Goal: Information Seeking & Learning: Check status

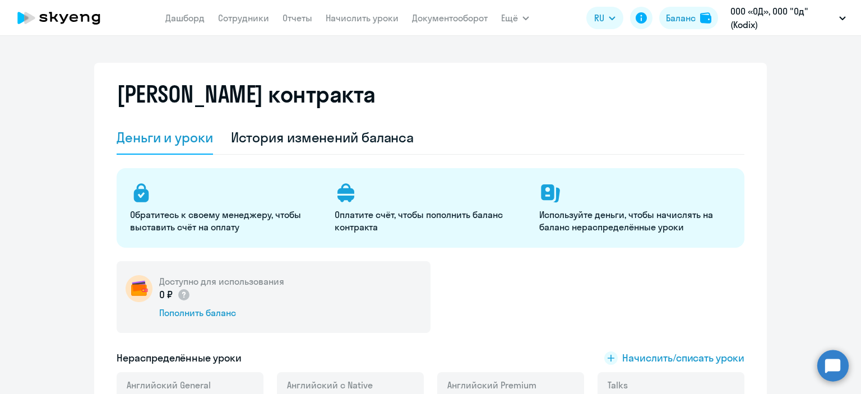
select select "english_adult_not_native_speaker"
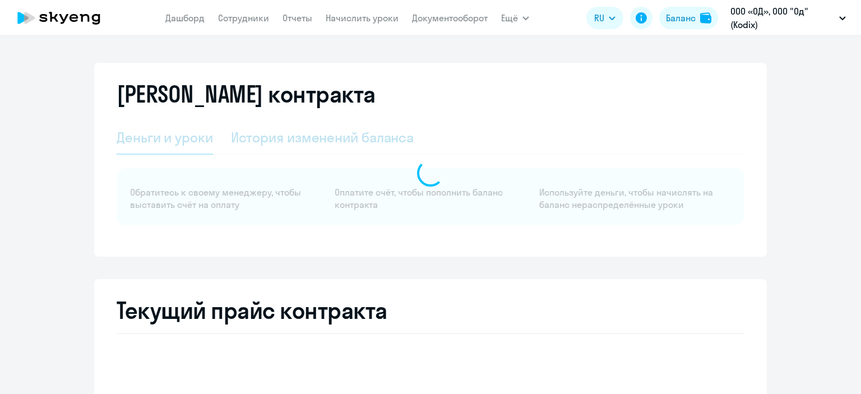
select select "english_adult_not_native_speaker"
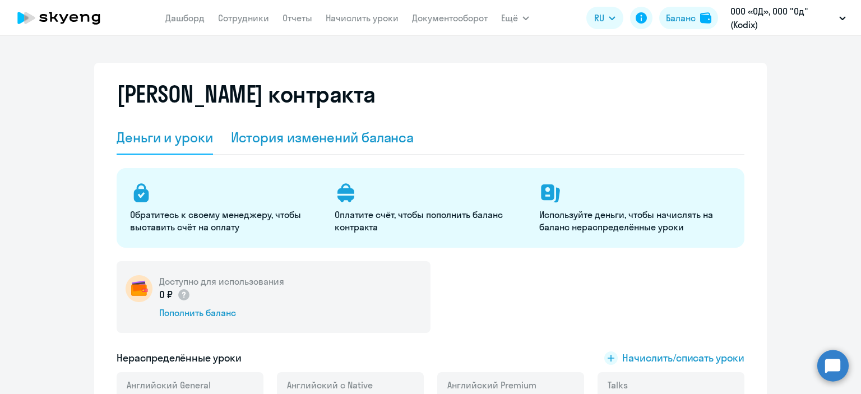
click at [288, 137] on div "История изменений баланса" at bounding box center [322, 137] width 183 height 18
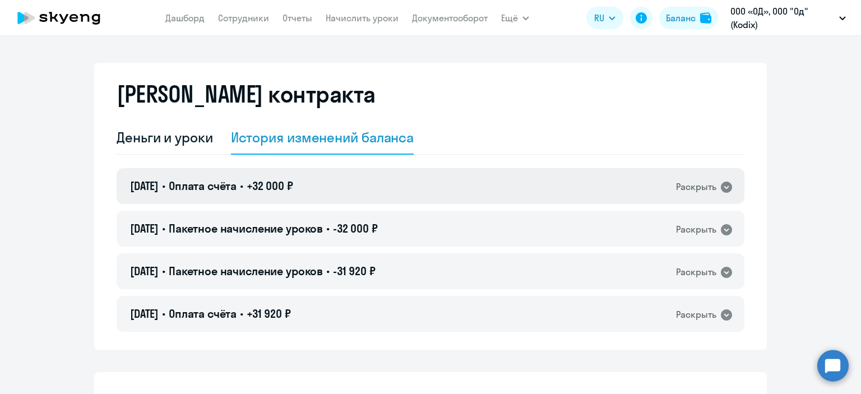
click at [275, 193] on h4 "10.09.2025 • Оплата счёта • +32 000 ₽" at bounding box center [211, 186] width 163 height 16
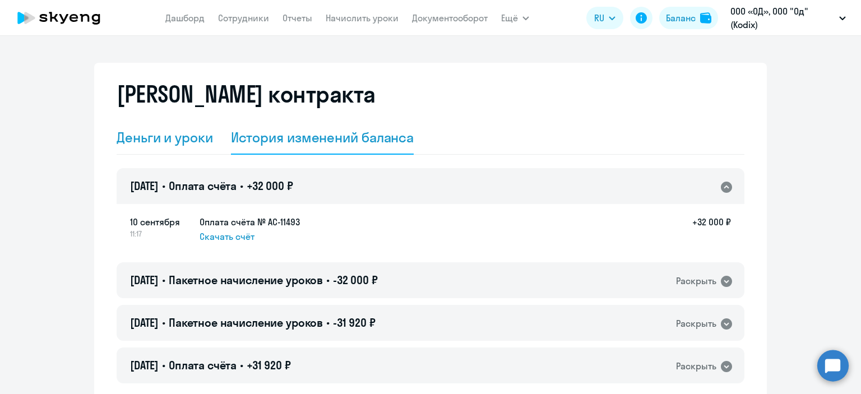
click at [146, 149] on div "Деньги и уроки" at bounding box center [165, 138] width 96 height 34
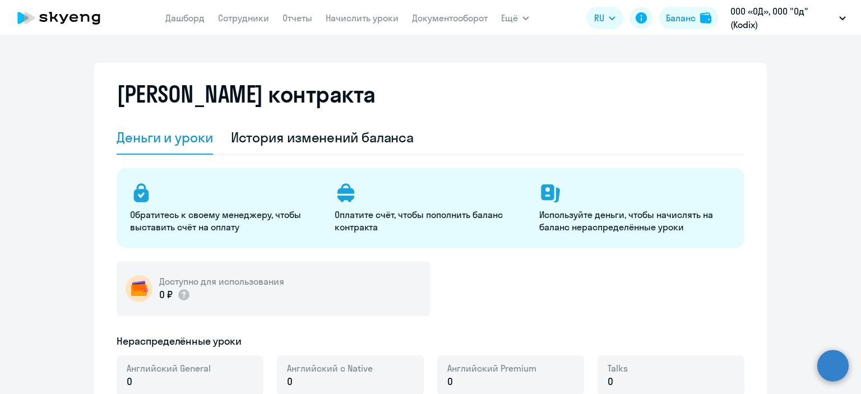
select select "english_adult_not_native_speaker"
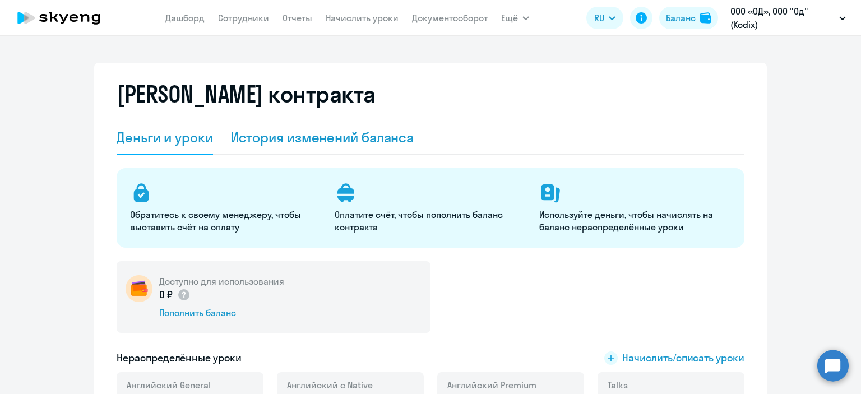
click at [276, 138] on div "История изменений баланса" at bounding box center [322, 137] width 183 height 18
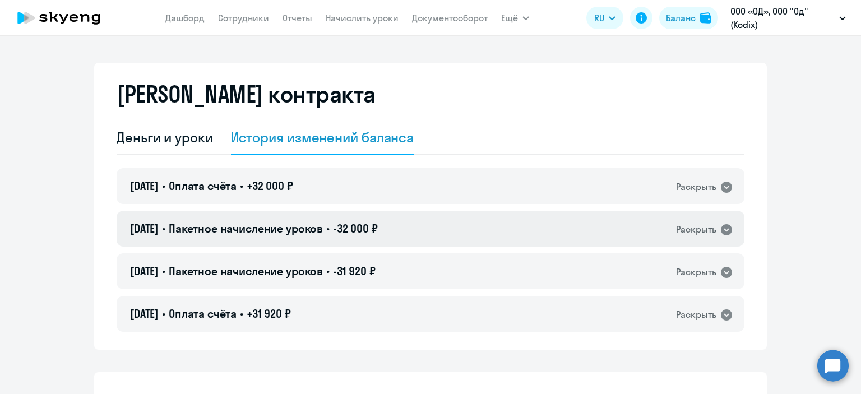
click at [420, 219] on div "[DATE] • Пакетное начисление уроков • -32 000 ₽ Раскрыть" at bounding box center [431, 229] width 628 height 36
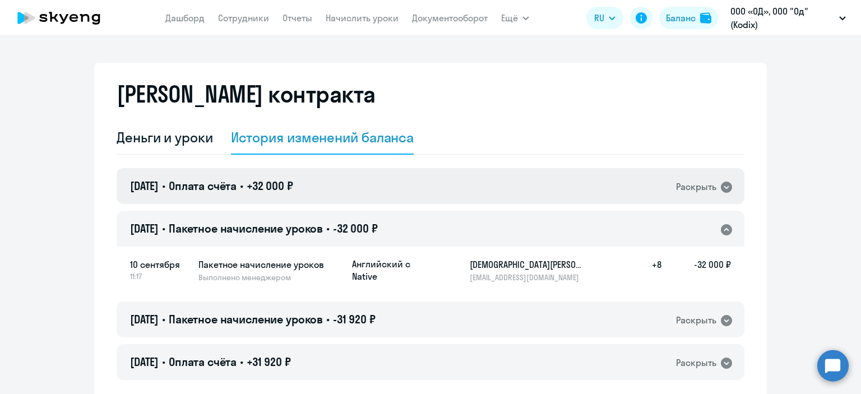
click at [265, 194] on div "[DATE] • Оплата счёта • +32 000 ₽ Раскрыть" at bounding box center [431, 186] width 628 height 36
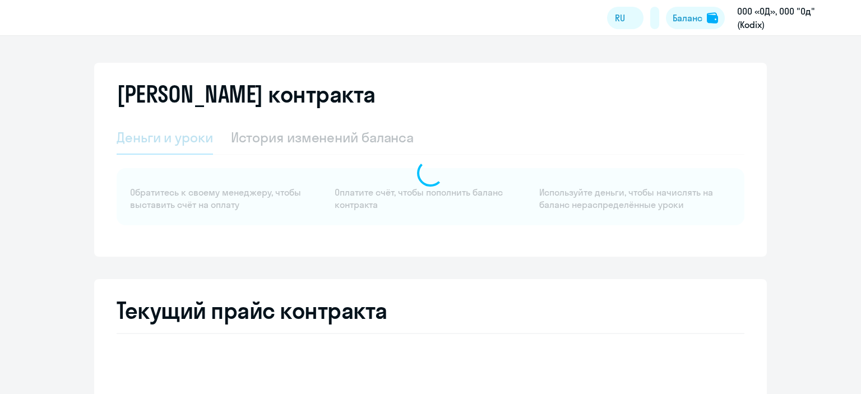
select select "english_adult_not_native_speaker"
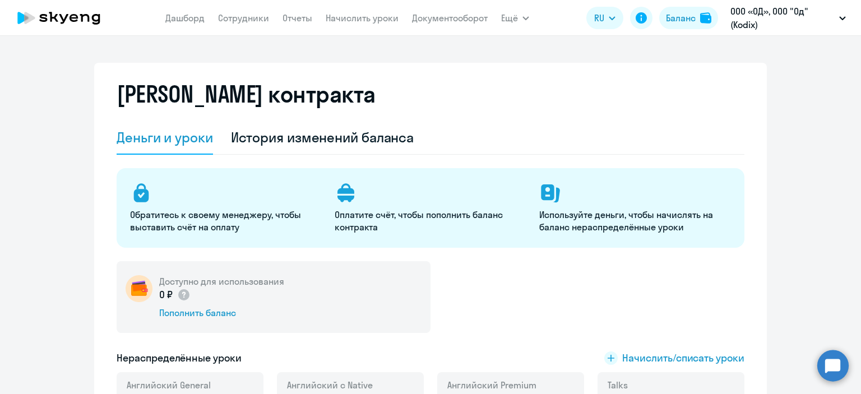
click at [820, 35] on app-header "[PERSON_NAME] Отчеты Начислить уроки Документооборот Ещё Все продукты Дашборд С…" at bounding box center [430, 18] width 861 height 36
click at [819, 21] on p "ООО «ОД», ООО "Од" (Kodix)" at bounding box center [782, 17] width 104 height 27
click at [261, 24] on app-menu-item-link "Сотрудники" at bounding box center [243, 18] width 51 height 14
click at [259, 17] on link "Сотрудники" at bounding box center [243, 17] width 51 height 11
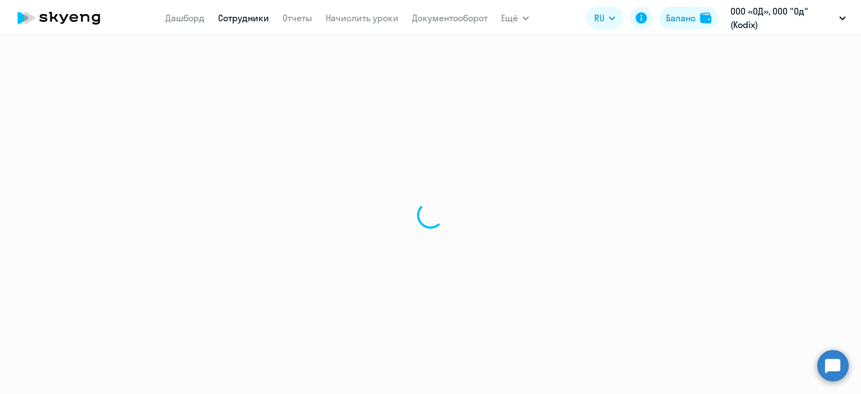
select select "30"
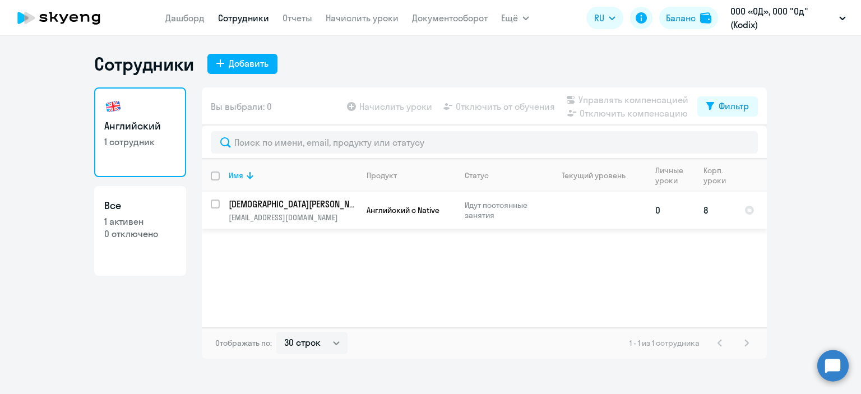
click at [305, 214] on p "[EMAIL_ADDRESS][DOMAIN_NAME]" at bounding box center [293, 217] width 128 height 10
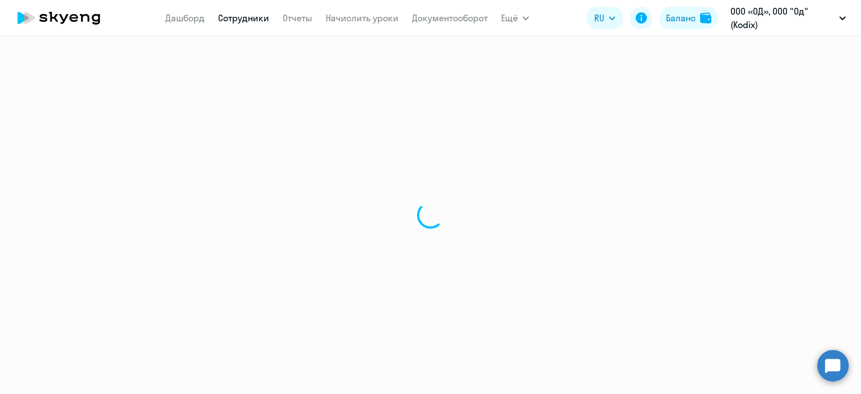
select select "english"
select select "30"
